Goal: Task Accomplishment & Management: Manage account settings

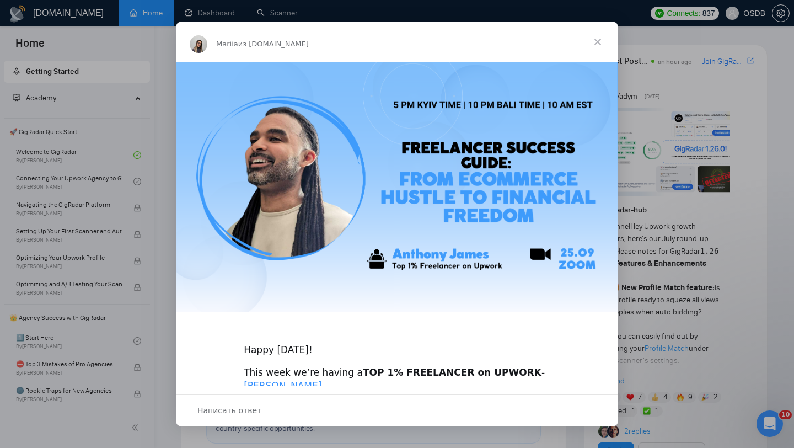
click at [594, 40] on span "Закрыть" at bounding box center [598, 42] width 40 height 40
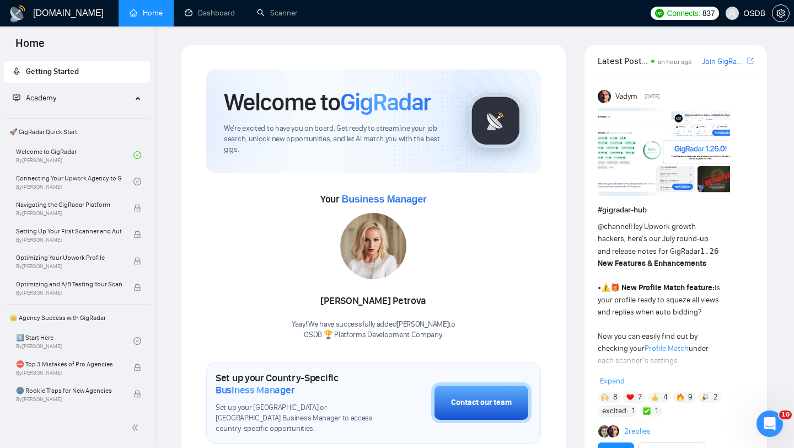
click at [749, 21] on span "OSDB" at bounding box center [745, 13] width 53 height 35
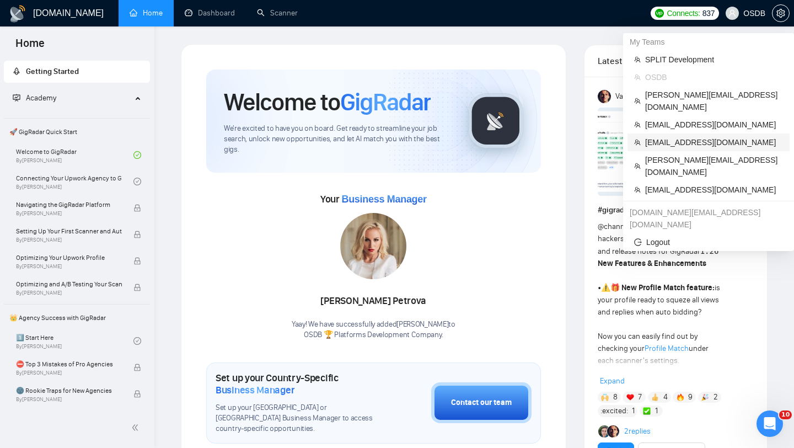
click at [677, 136] on span "[EMAIL_ADDRESS][DOMAIN_NAME]" at bounding box center [714, 142] width 138 height 12
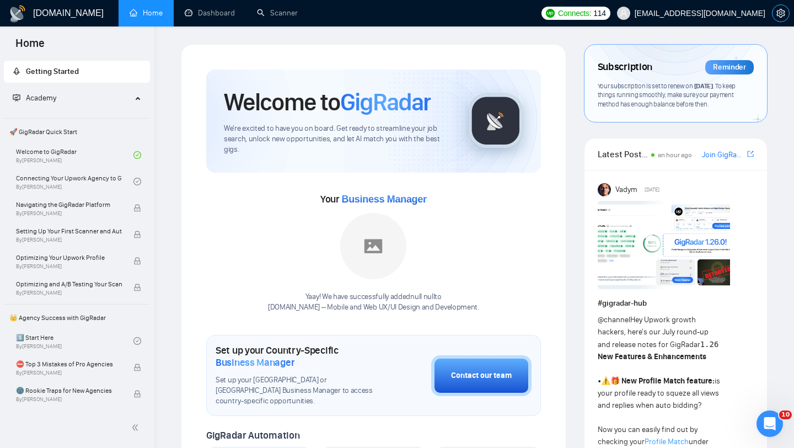
click at [784, 15] on icon "setting" at bounding box center [780, 13] width 9 height 9
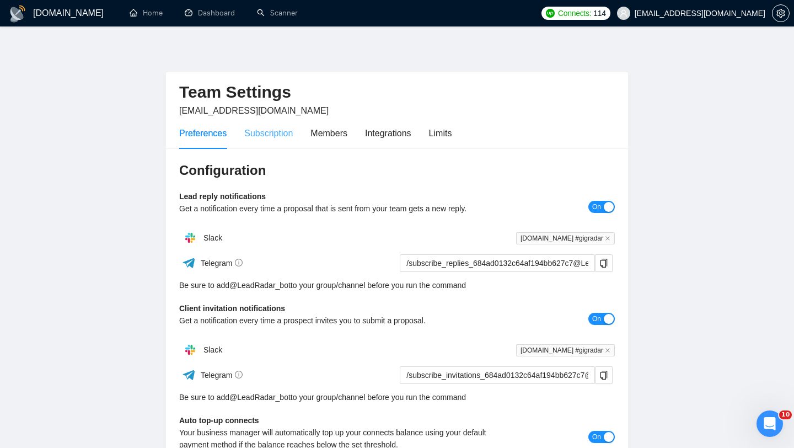
click at [266, 144] on div "Subscription" at bounding box center [268, 132] width 49 height 31
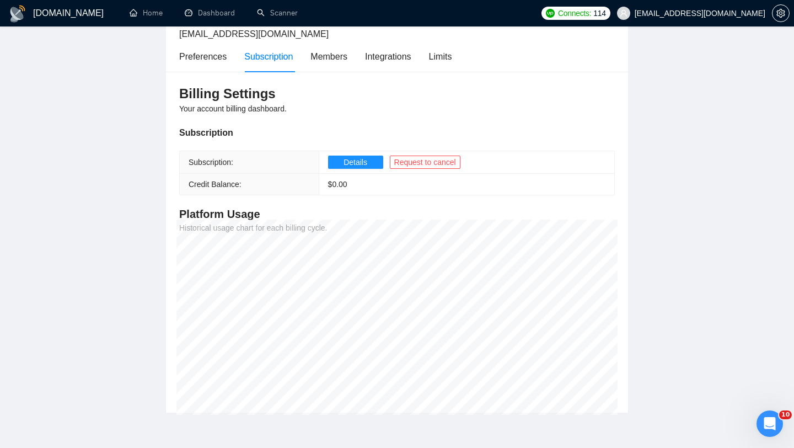
scroll to position [76, 0]
click at [334, 163] on button "Details" at bounding box center [355, 163] width 55 height 13
